Goal: Navigation & Orientation: Go to known website

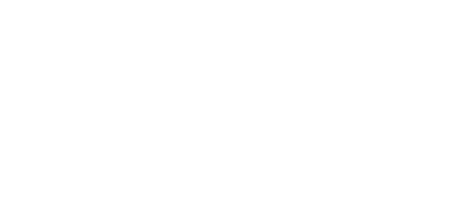
click at [138, 2] on html at bounding box center [232, 1] width 465 height 2
